Goal: Check status: Check status

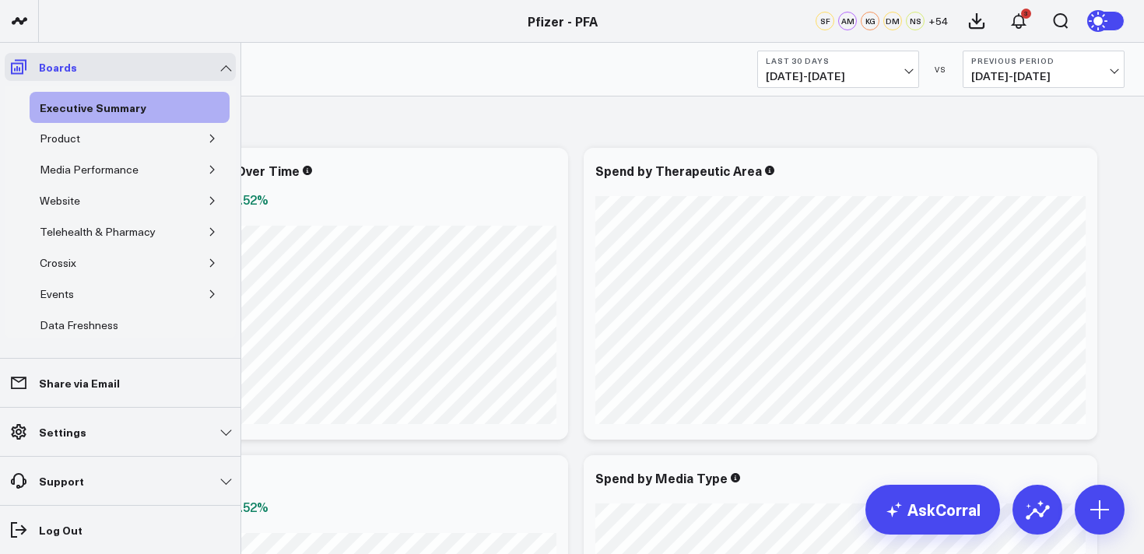
click at [26, 66] on icon at bounding box center [19, 67] width 16 height 15
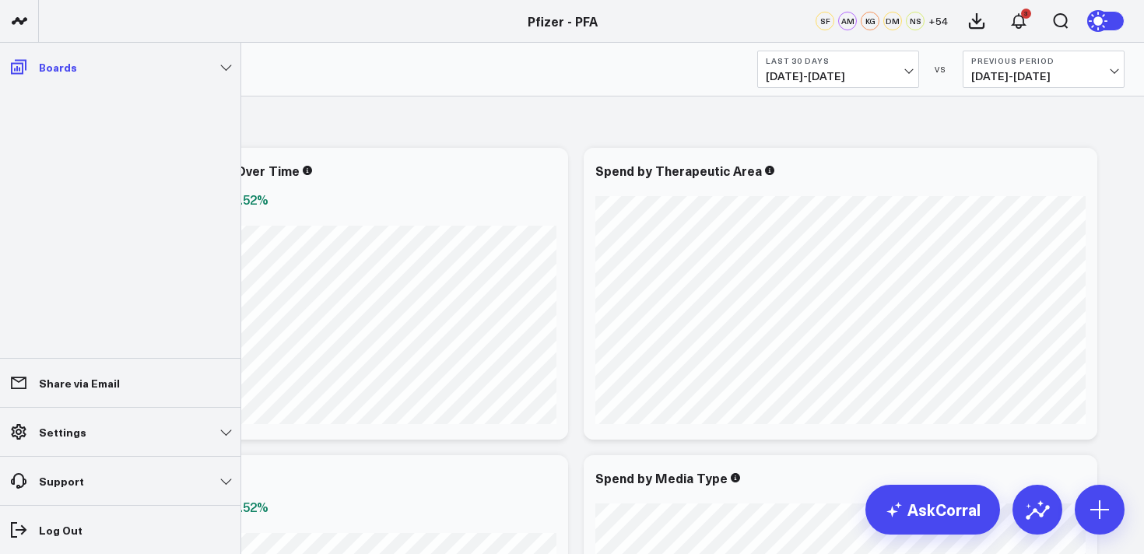
click at [35, 63] on link "Boards" at bounding box center [120, 67] width 231 height 28
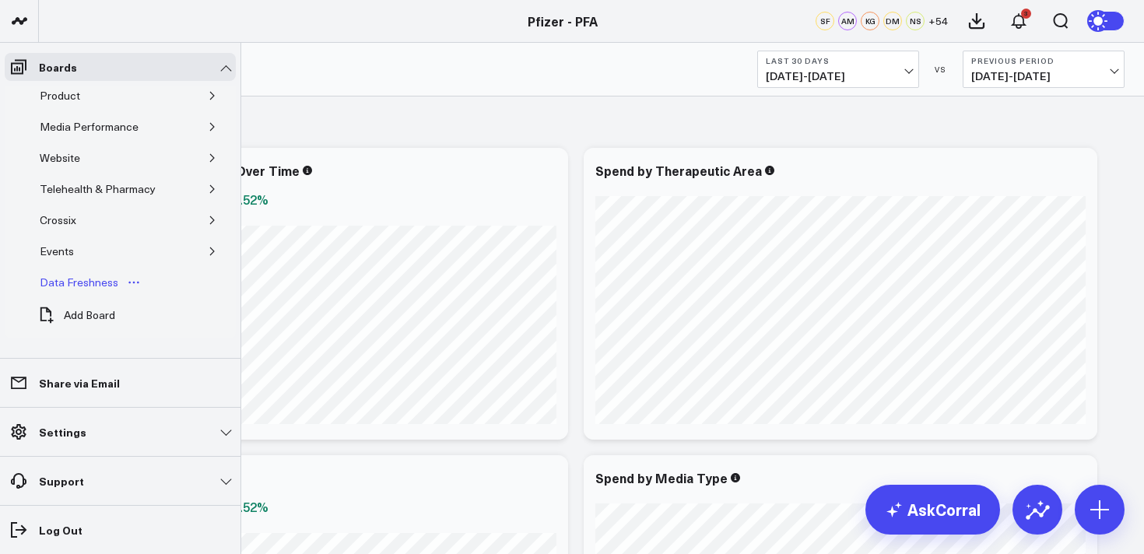
scroll to position [6, 0]
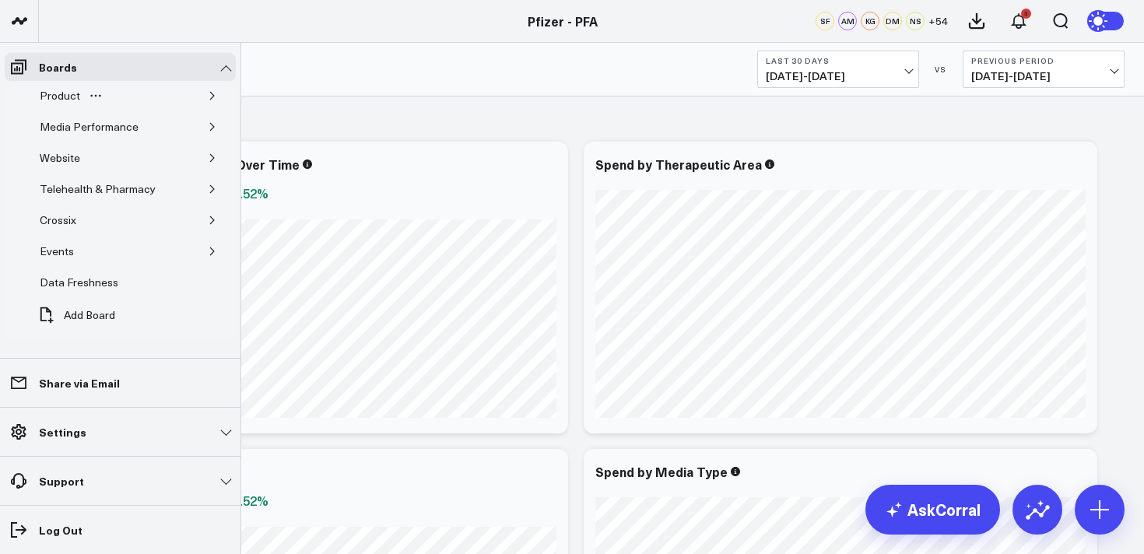
click at [208, 96] on icon "button" at bounding box center [212, 95] width 9 height 9
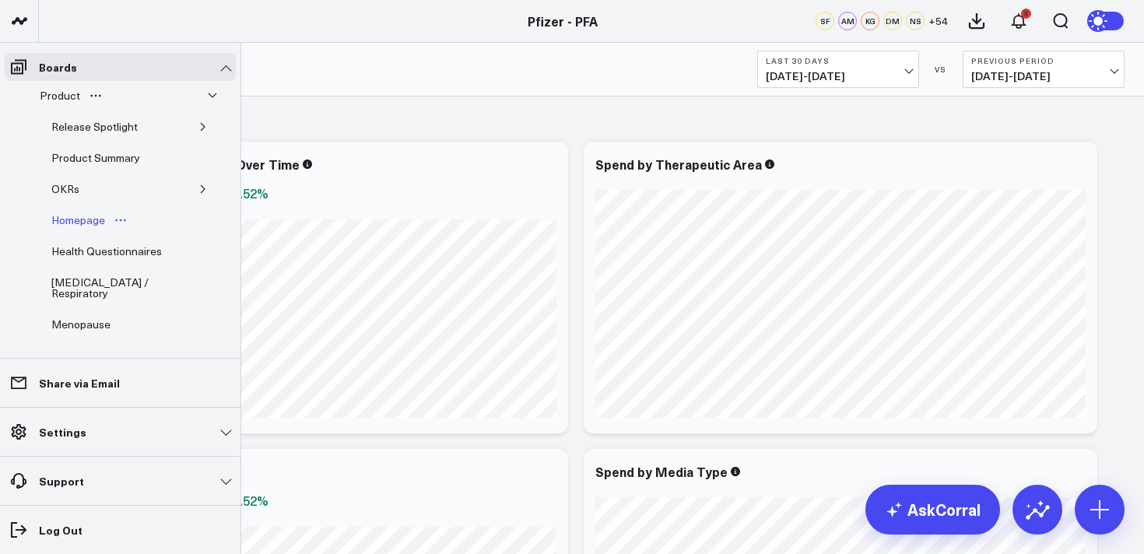
scroll to position [40, 0]
click at [198, 130] on icon "button" at bounding box center [202, 128] width 9 height 9
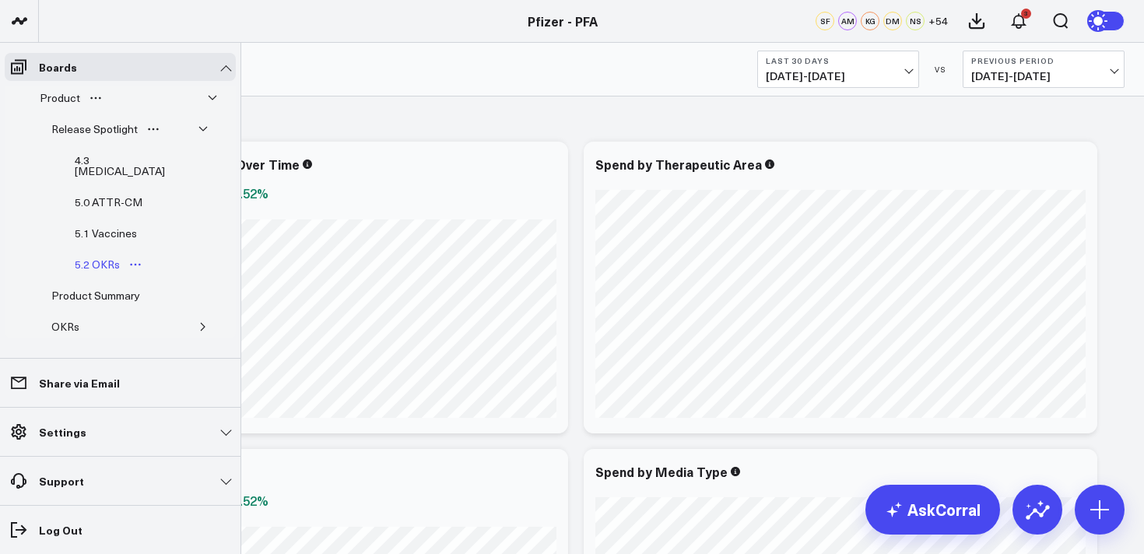
click at [102, 257] on div "5.2 OKRs" at bounding box center [97, 264] width 53 height 19
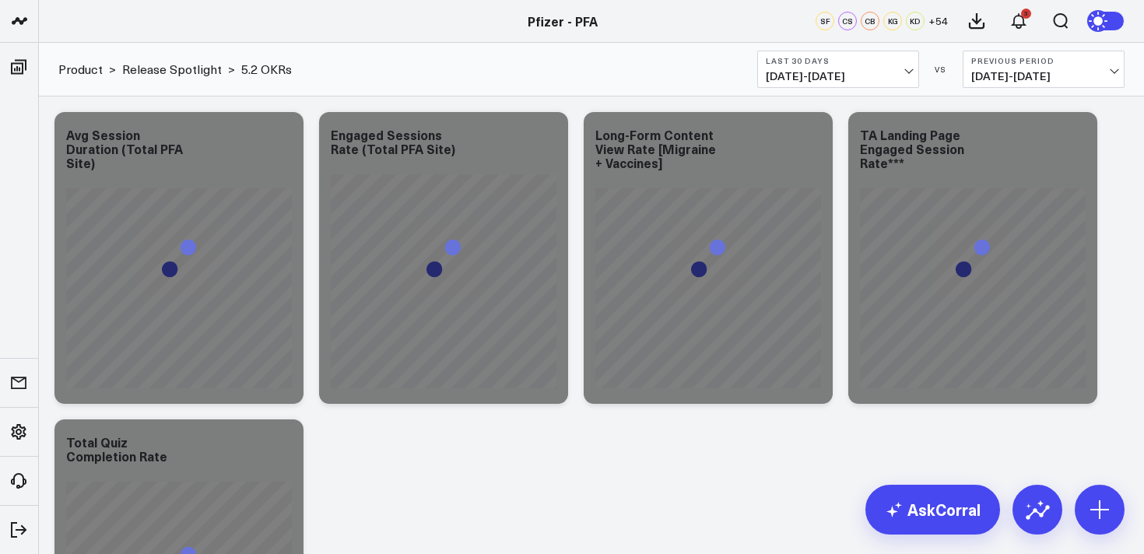
click at [838, 75] on span "[DATE] - [DATE]" at bounding box center [837, 76] width 145 height 12
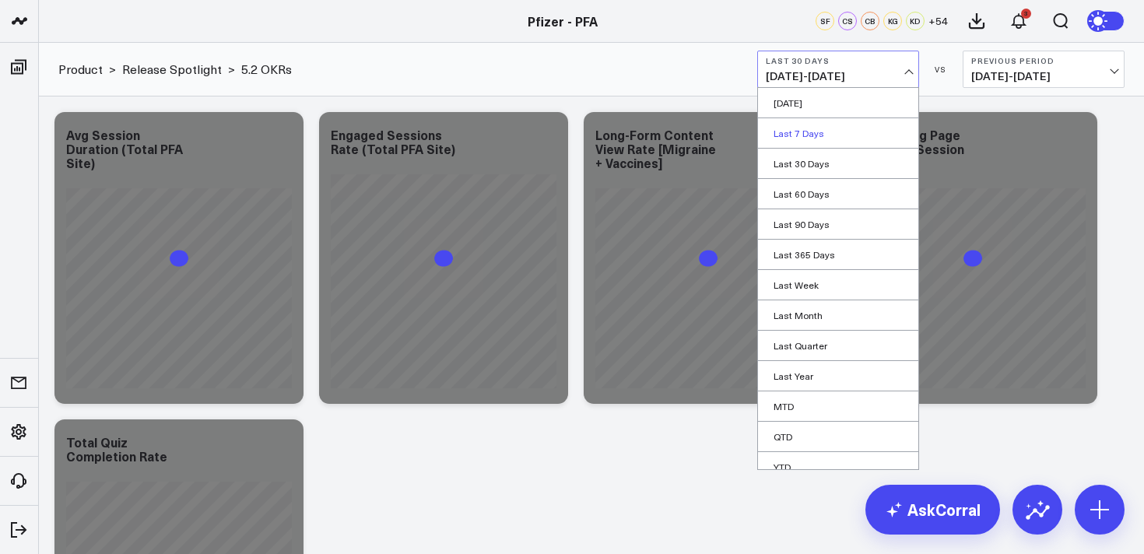
click at [816, 138] on link "Last 7 Days" at bounding box center [838, 133] width 160 height 30
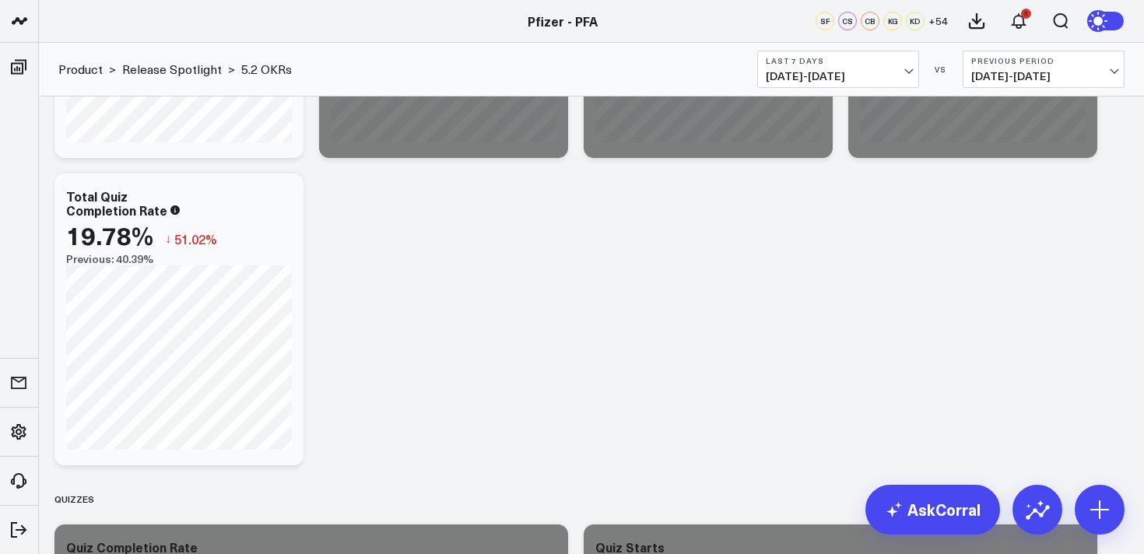
scroll to position [275, 0]
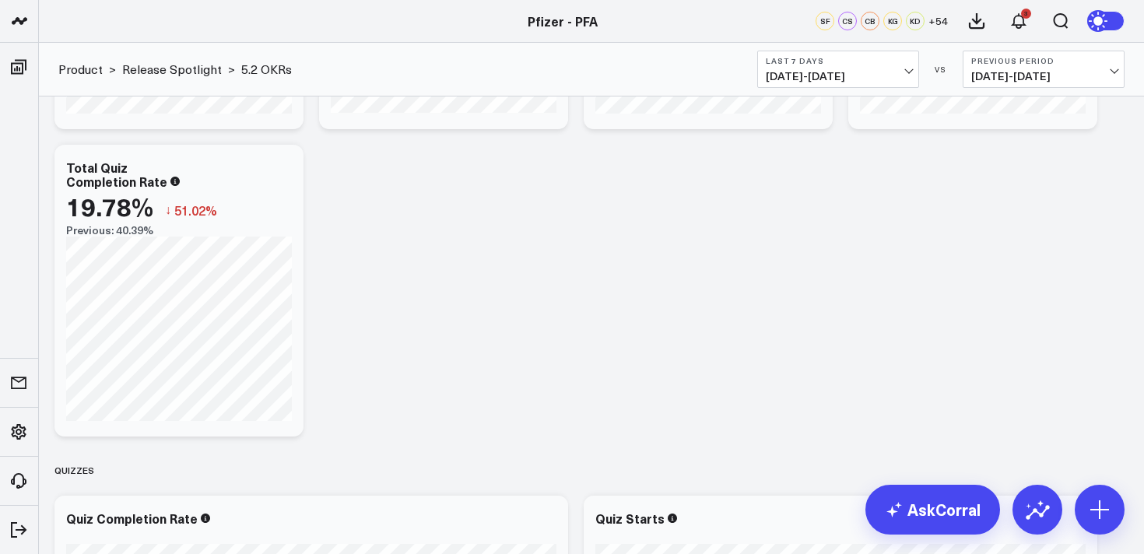
click at [861, 75] on span "[DATE] - [DATE]" at bounding box center [837, 76] width 145 height 12
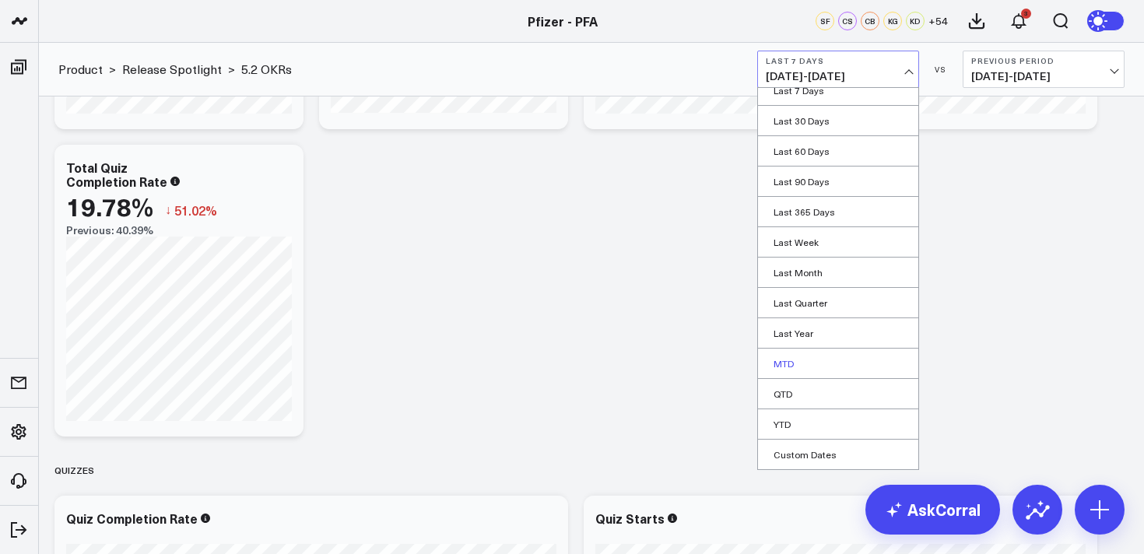
scroll to position [278, 0]
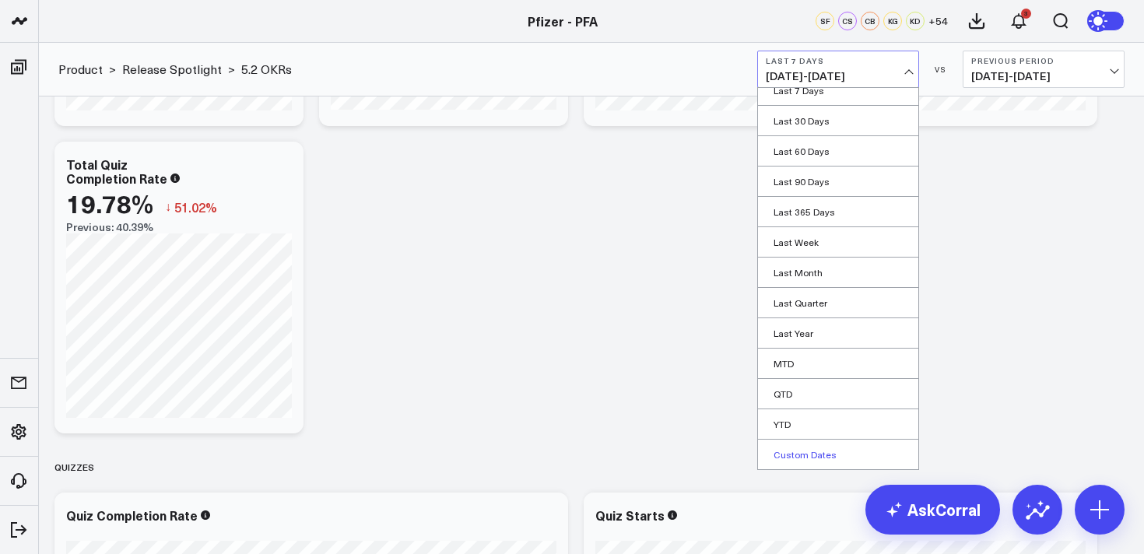
click at [804, 457] on link "Custom Dates" at bounding box center [838, 455] width 160 height 30
select select "9"
select select "2025"
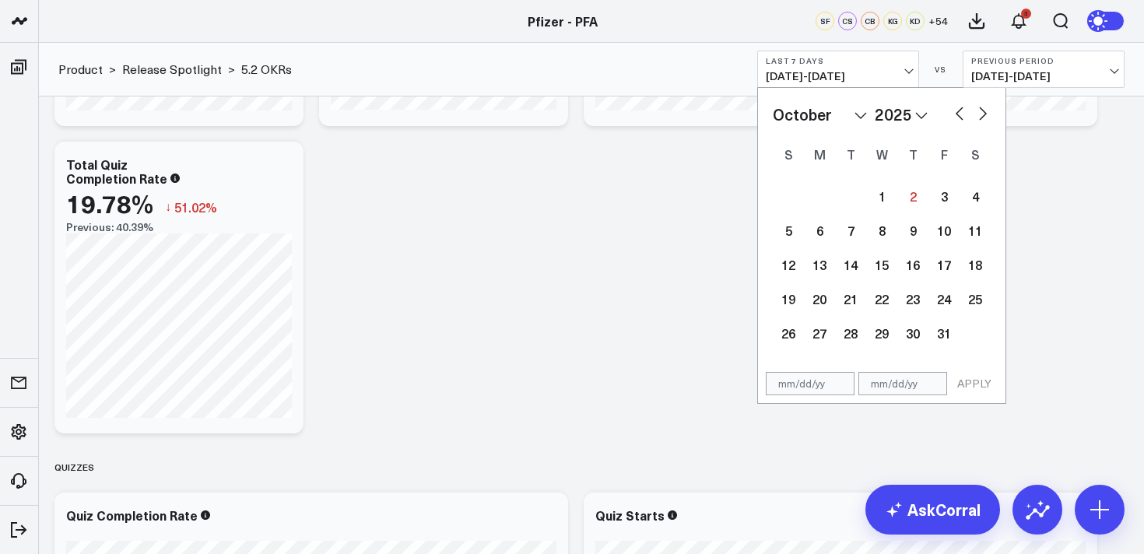
click at [963, 114] on button "button" at bounding box center [959, 112] width 16 height 19
select select "8"
select select "2025"
click at [821, 331] on div "29" at bounding box center [819, 332] width 31 height 31
type input "[DATE]"
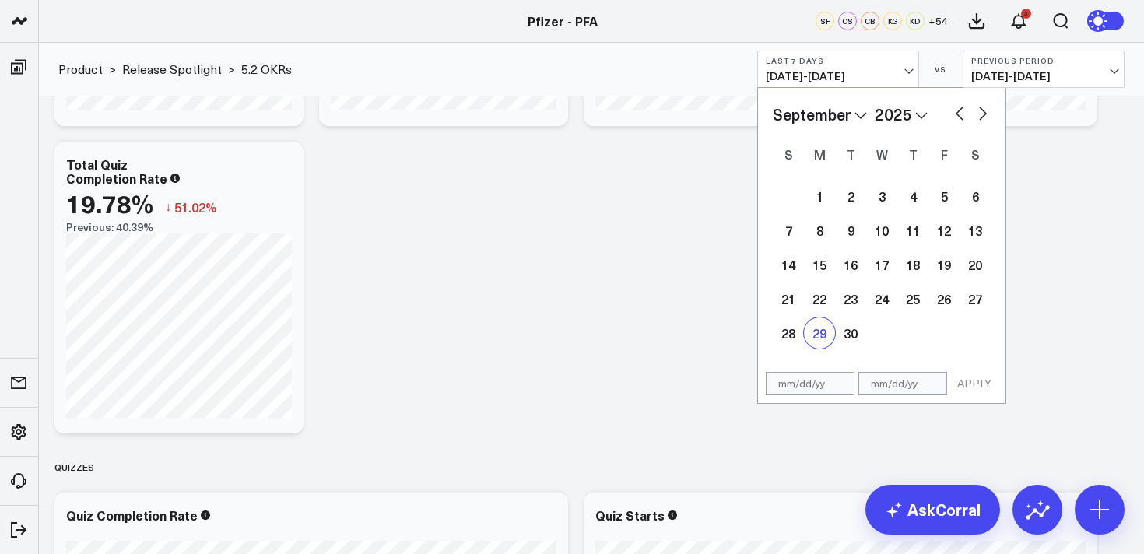
select select "8"
select select "2025"
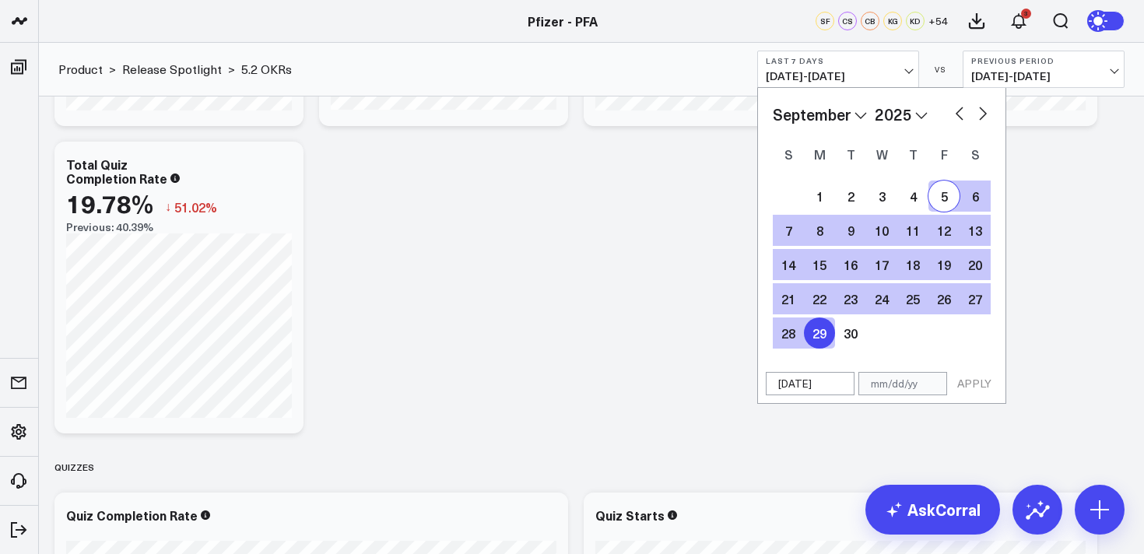
click at [981, 114] on button "button" at bounding box center [983, 112] width 16 height 19
select select "9"
select select "2025"
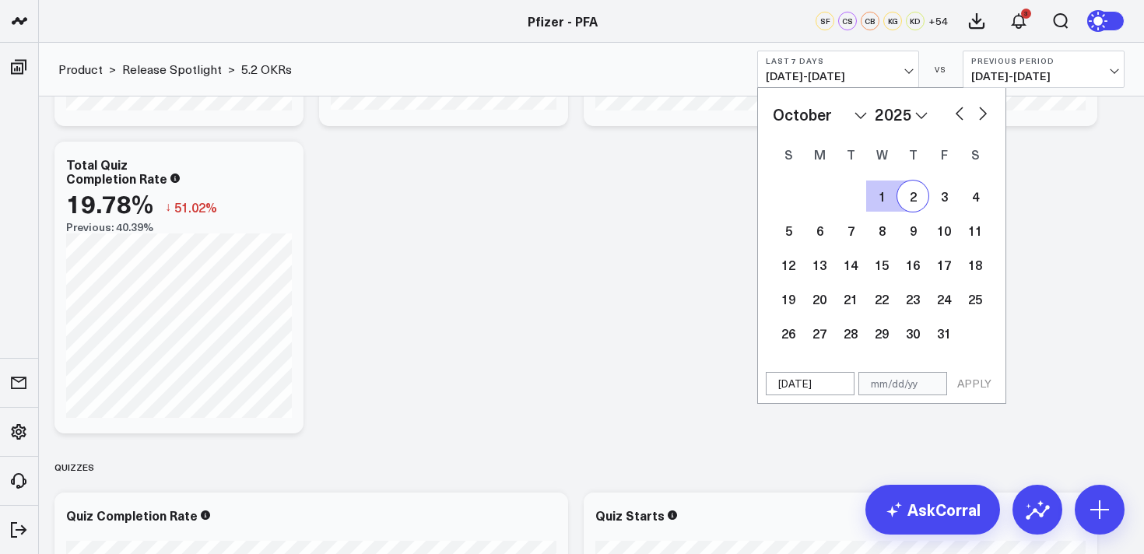
click at [916, 199] on div "2" at bounding box center [912, 195] width 31 height 31
type input "[DATE]"
select select "9"
select select "2025"
click at [976, 384] on button "APPLY" at bounding box center [974, 383] width 47 height 23
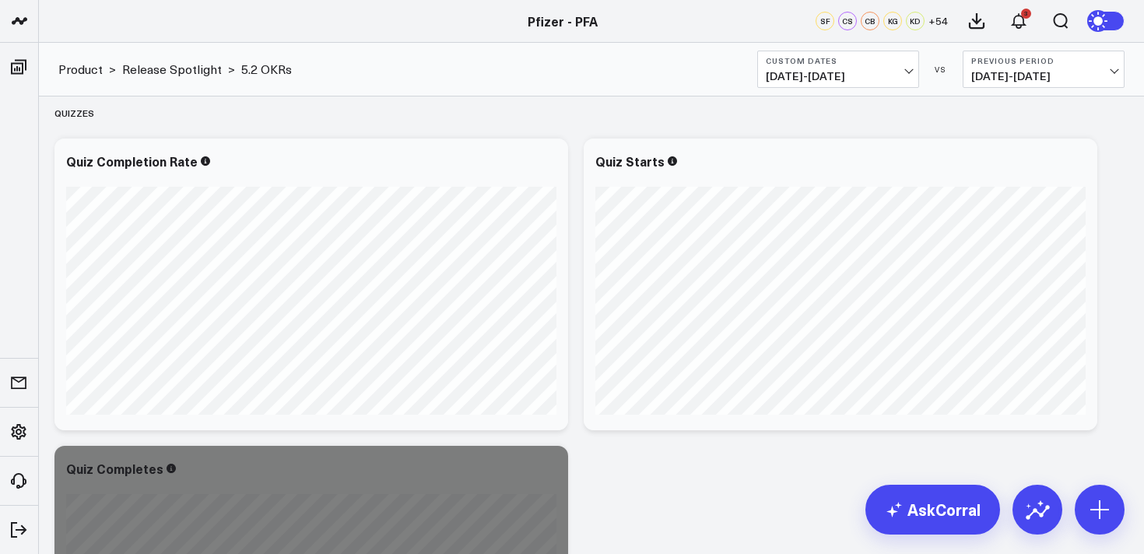
scroll to position [633, 0]
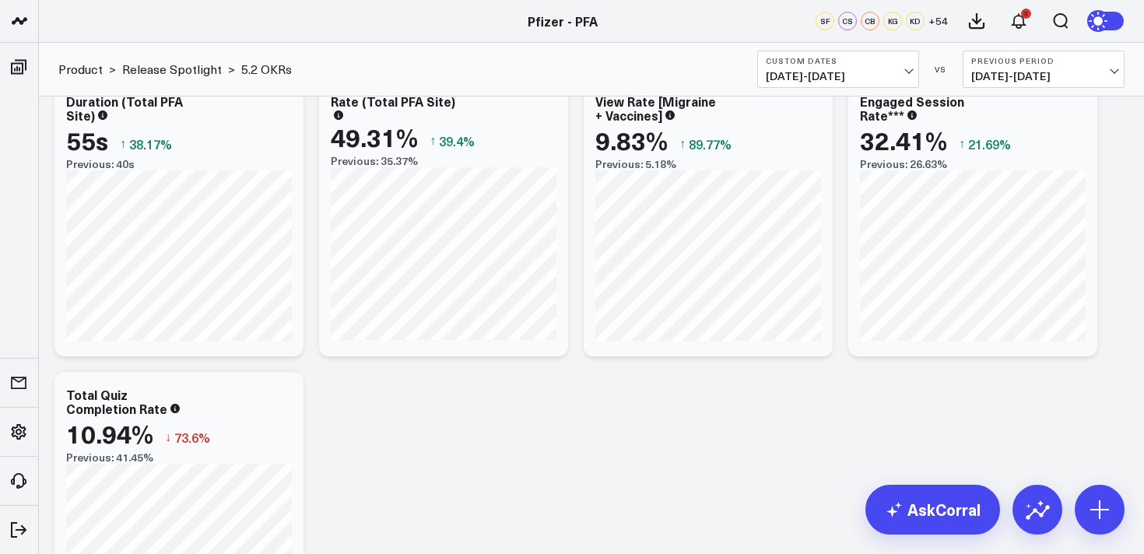
scroll to position [0, 0]
